Goal: Task Accomplishment & Management: Manage account settings

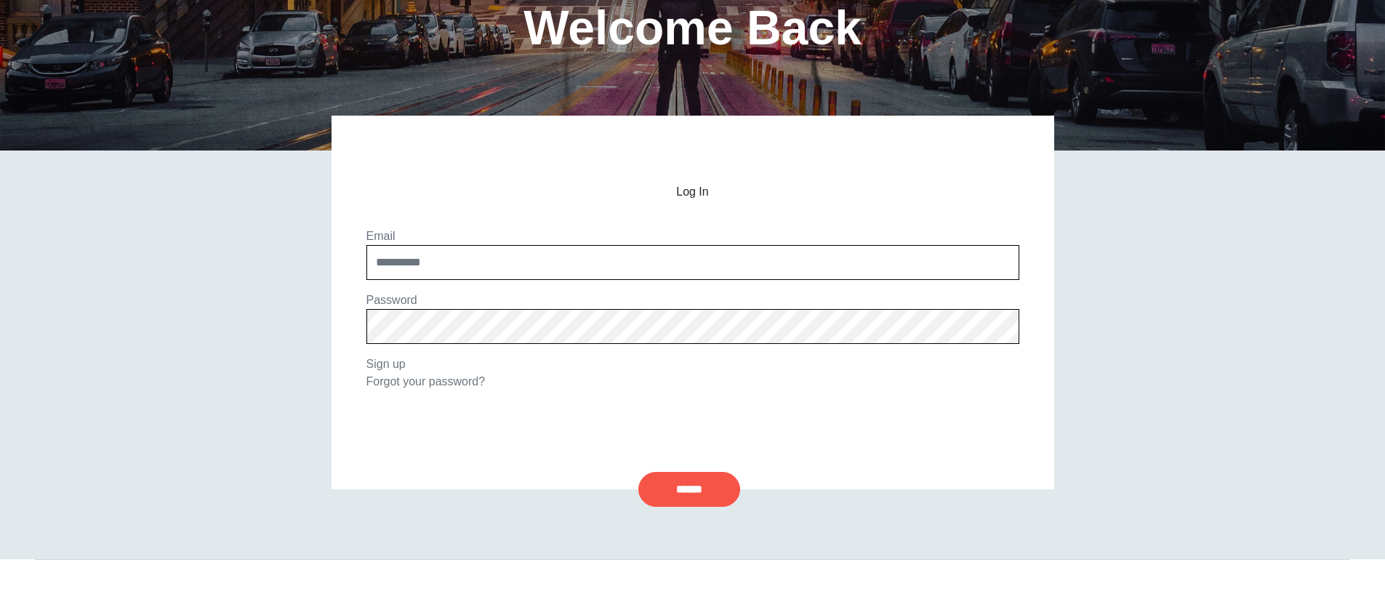
scroll to position [105, 0]
